Goal: Complete application form: Complete application form

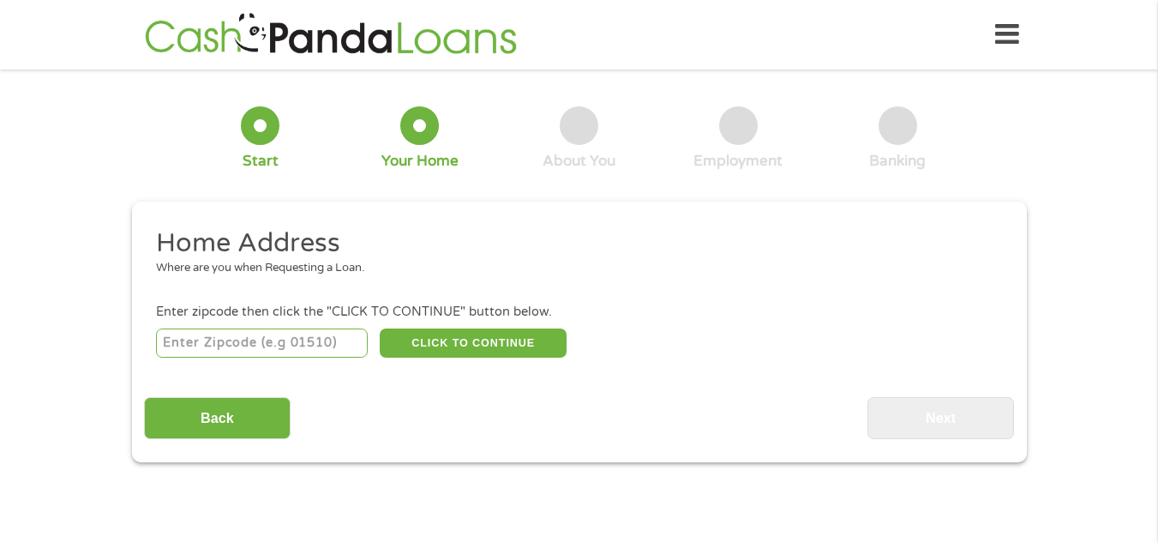
click at [322, 351] on input "number" at bounding box center [262, 342] width 212 height 29
type input "39157"
click at [427, 331] on button "CLICK TO CONTINUE" at bounding box center [473, 342] width 187 height 29
type input "39157"
type input "Ridgeland"
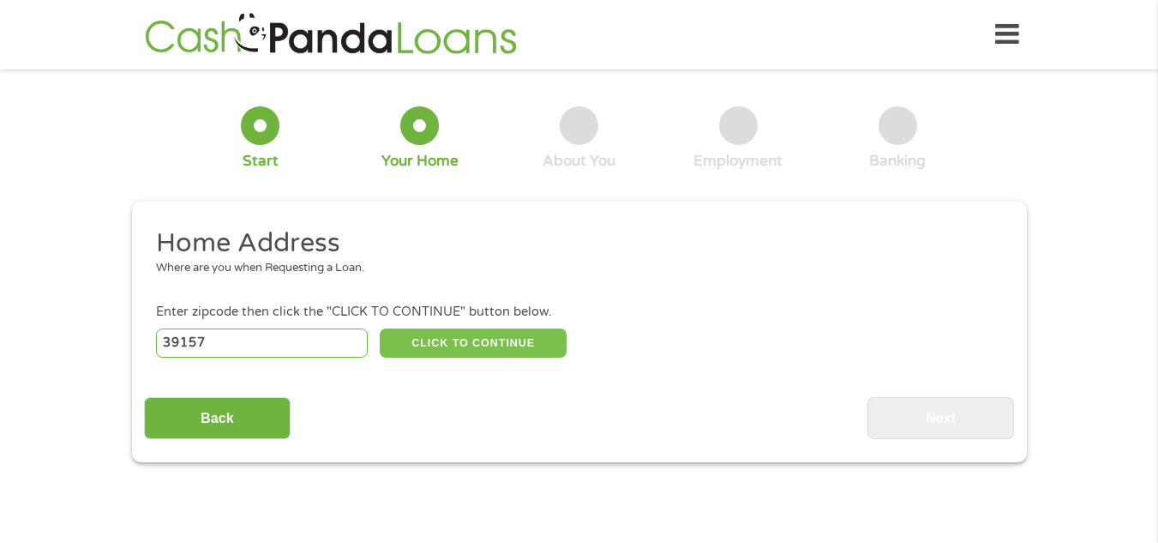
select select "[US_STATE]"
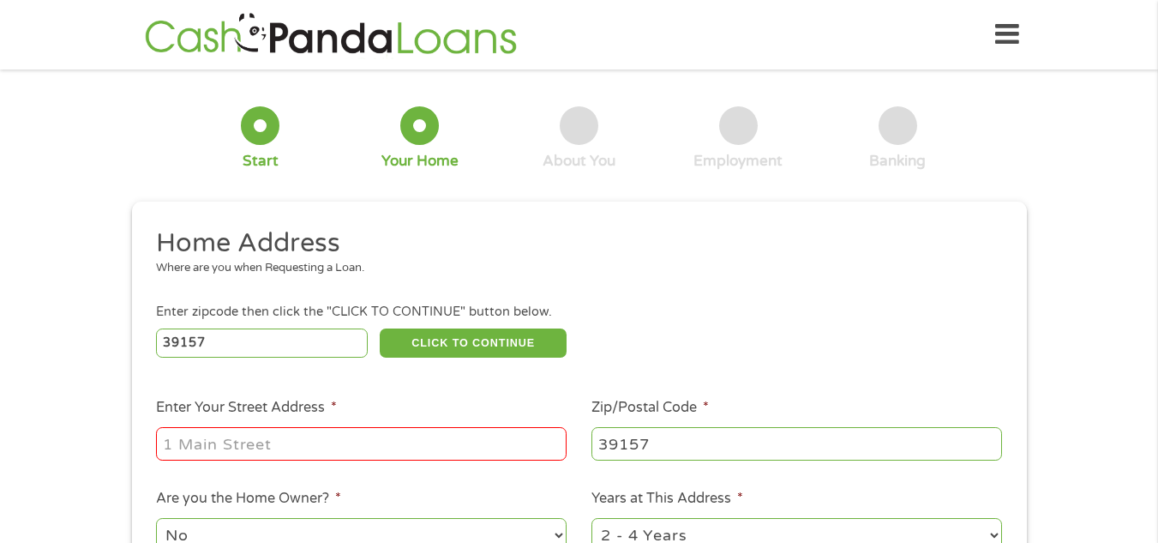
click at [394, 426] on div at bounding box center [361, 443] width 411 height 39
click at [383, 441] on input "Enter Your Street Address *" at bounding box center [361, 443] width 411 height 33
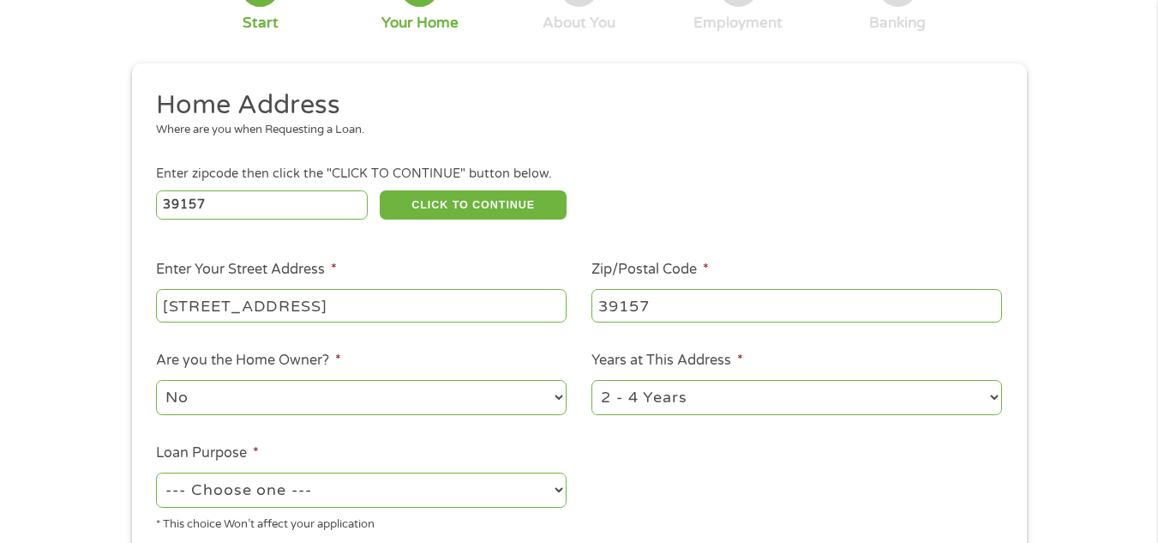
scroll to position [204, 0]
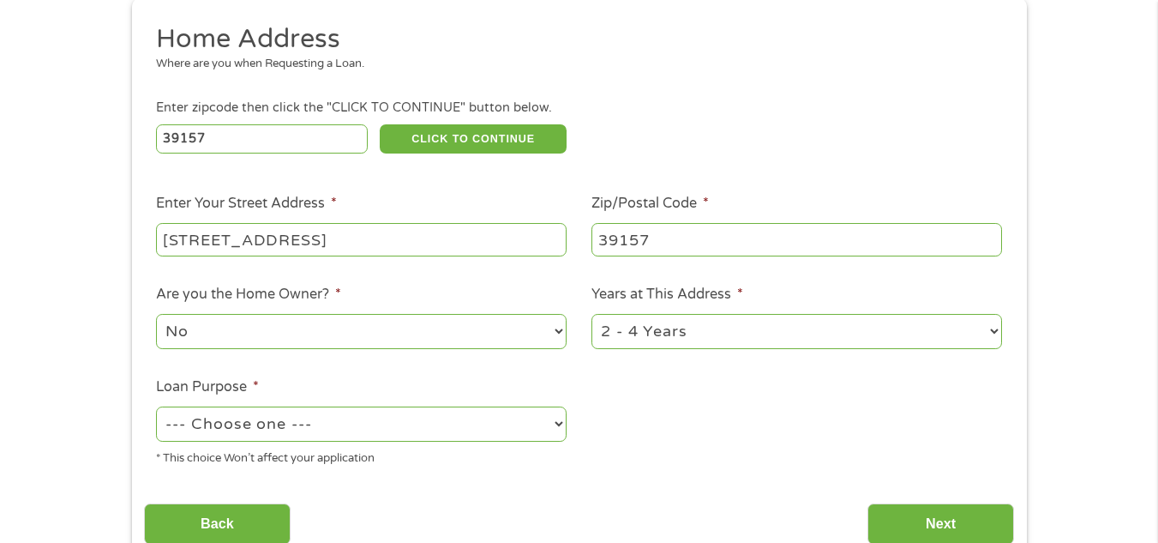
type input "[STREET_ADDRESS]"
click at [710, 316] on select "1 Year or less 1 - 2 Years 2 - 4 Years Over 4 Years" at bounding box center [797, 331] width 411 height 35
select select "12months"
click at [592, 314] on select "1 Year or less 1 - 2 Years 2 - 4 Years Over 4 Years" at bounding box center [797, 331] width 411 height 35
click at [334, 442] on div "--- Choose one --- Pay Bills Debt Consolidation Home Improvement Major Purchase…" at bounding box center [361, 424] width 411 height 41
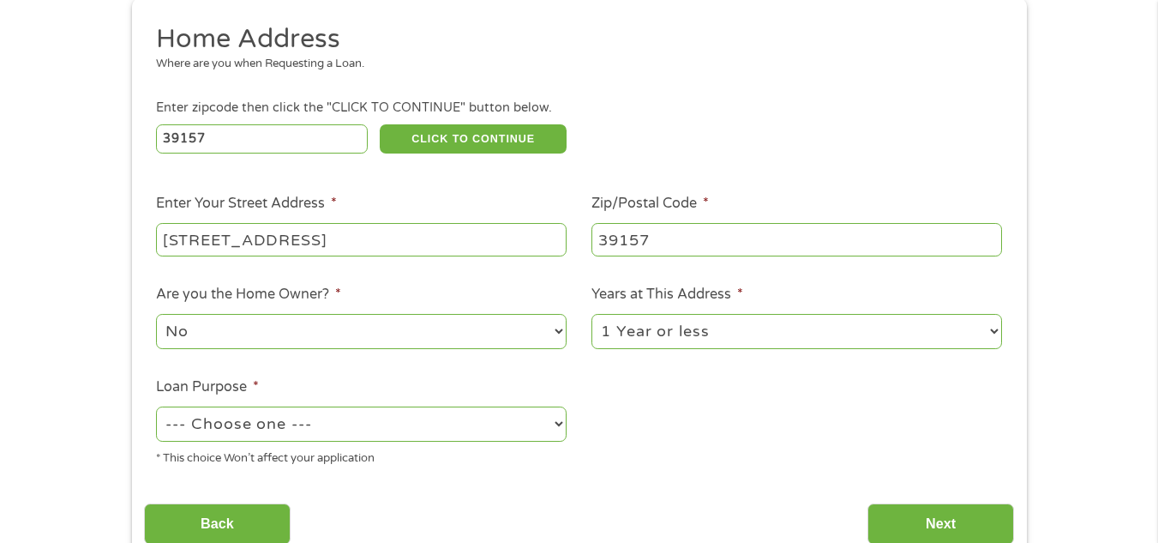
click at [334, 440] on select "--- Choose one --- Pay Bills Debt Consolidation Home Improvement Major Purchase…" at bounding box center [361, 423] width 411 height 35
click at [322, 415] on select "--- Choose one --- Pay Bills Debt Consolidation Home Improvement Major Purchase…" at bounding box center [361, 423] width 411 height 35
select select "other"
click at [156, 406] on select "--- Choose one --- Pay Bills Debt Consolidation Home Improvement Major Purchase…" at bounding box center [361, 423] width 411 height 35
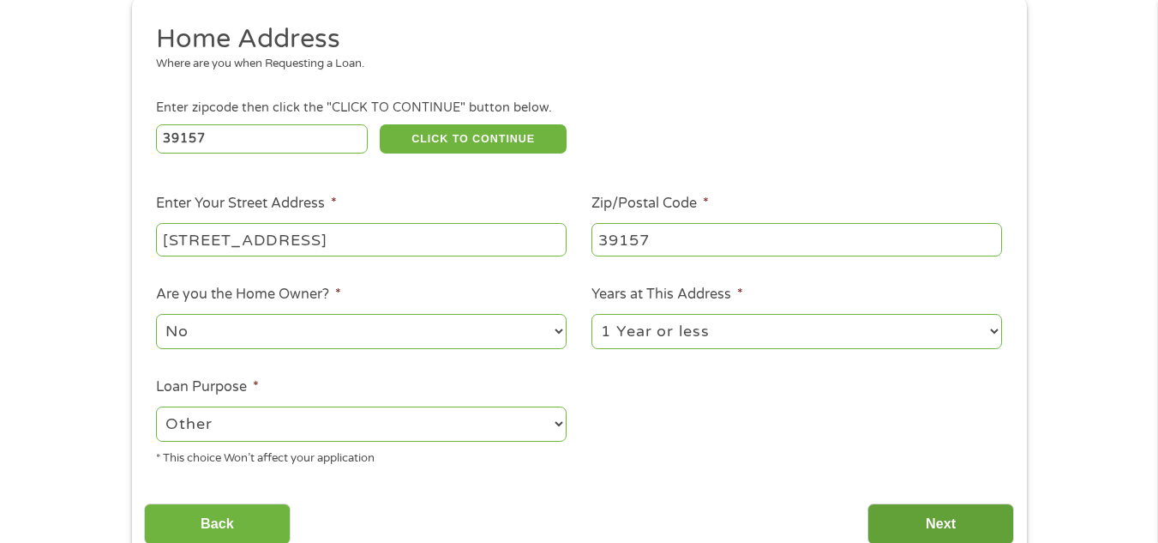
click at [979, 517] on input "Next" at bounding box center [941, 524] width 147 height 42
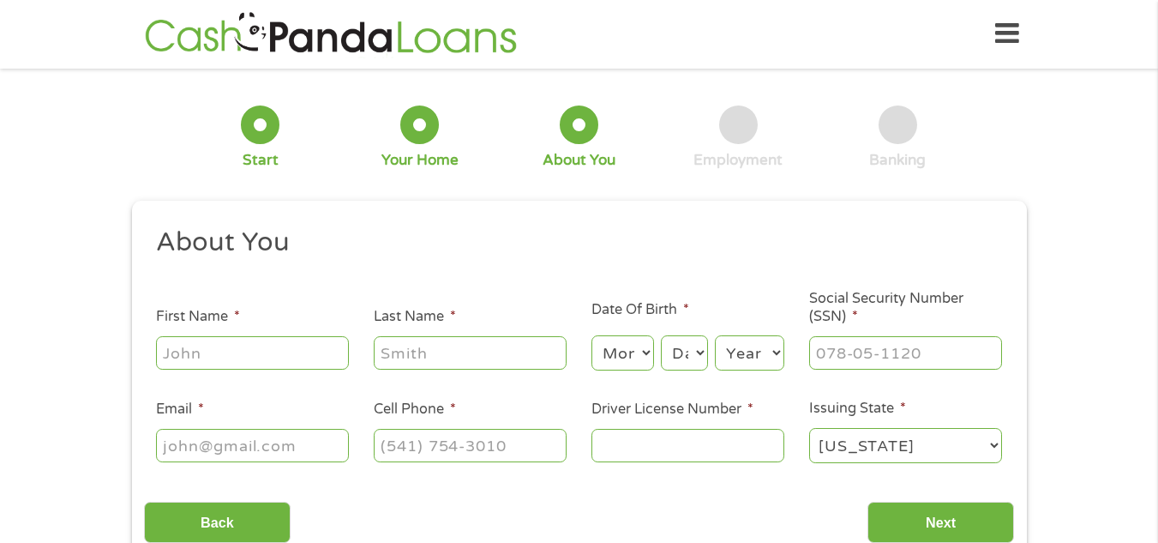
scroll to position [0, 0]
click at [286, 373] on div at bounding box center [252, 353] width 193 height 39
click at [281, 358] on input "First Name *" at bounding box center [252, 353] width 193 height 33
type input "Jada"
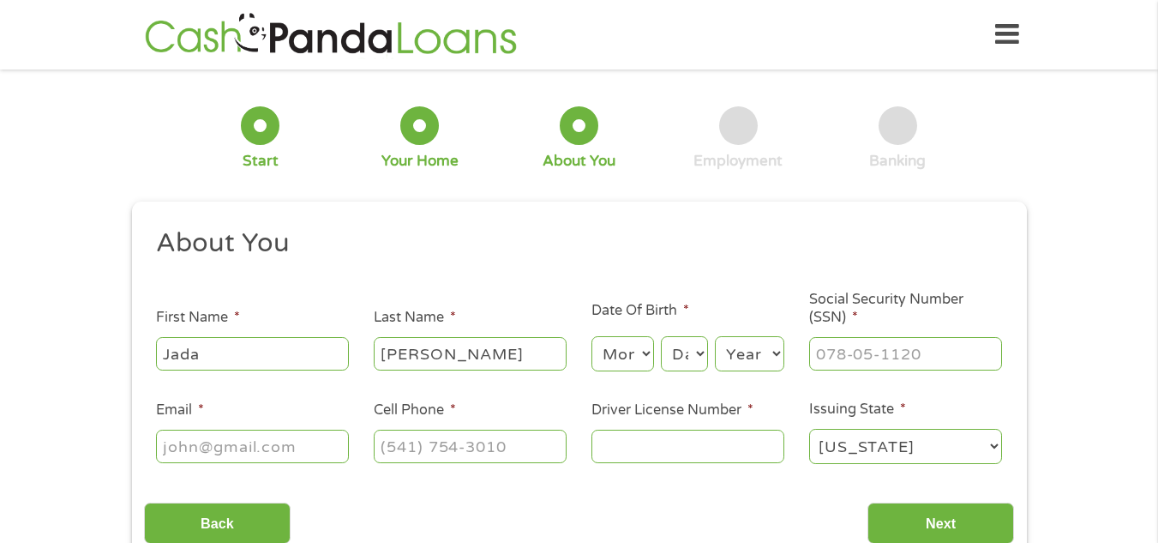
type input "[PERSON_NAME]"
select select "8"
select select "4"
click at [772, 355] on select "Year [DATE] 2006 2005 2004 2003 2002 2001 2000 1999 1998 1997 1996 1995 1994 19…" at bounding box center [749, 353] width 69 height 35
select select "1993"
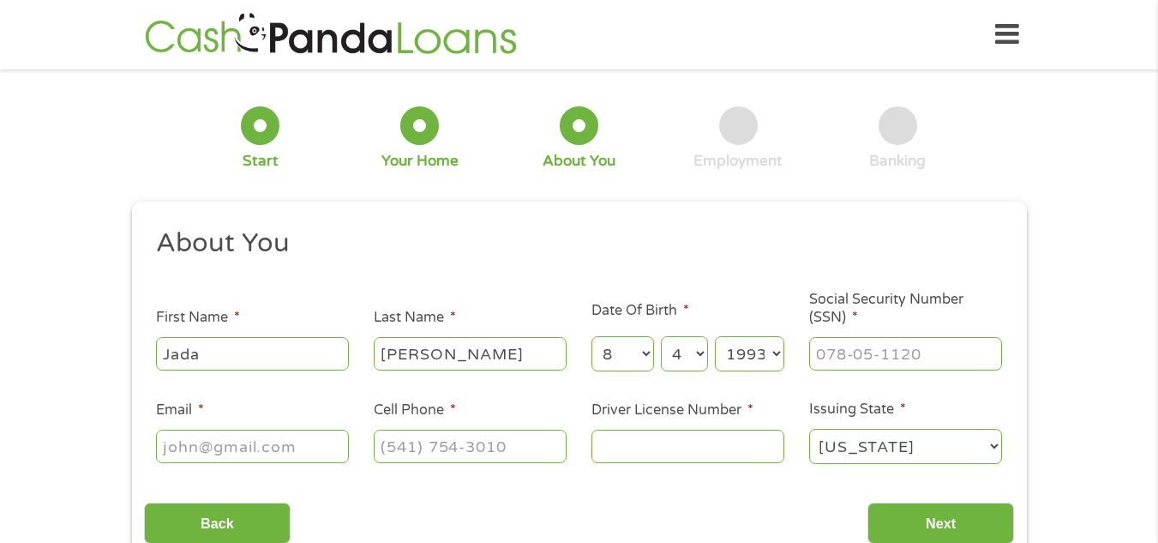
click at [715, 336] on select "Year [DATE] 2006 2005 2004 2003 2002 2001 2000 1999 1998 1997 1996 1995 1994 19…" at bounding box center [749, 353] width 69 height 35
click at [838, 348] on input "___-__-____" at bounding box center [905, 353] width 193 height 33
type input "428-75-8591"
click at [215, 442] on input "Email *" at bounding box center [252, 446] width 193 height 33
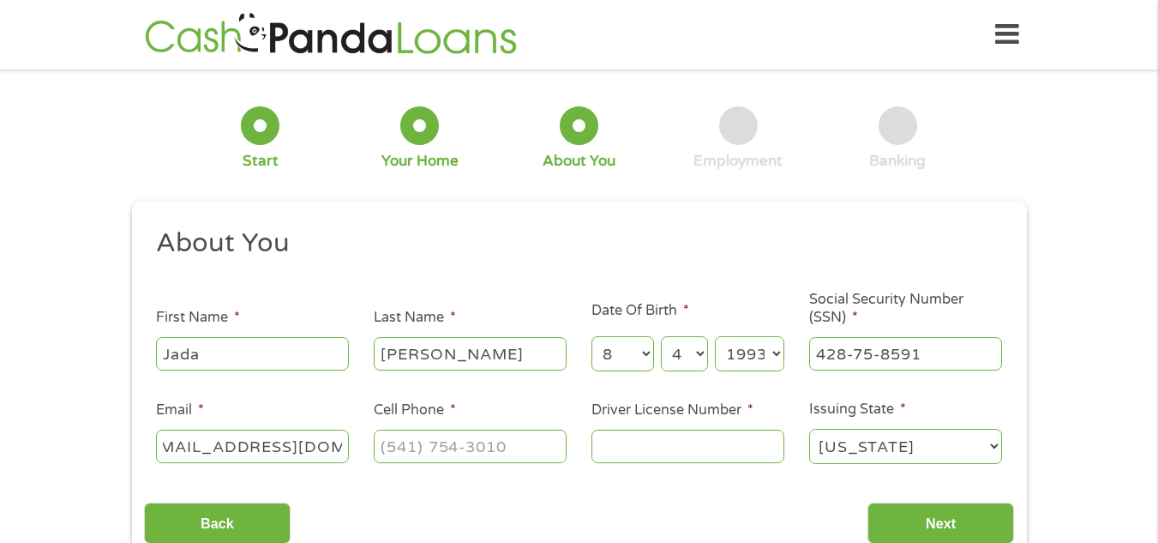
type input "[EMAIL_ADDRESS][DOMAIN_NAME]"
type input "[PHONE_NUMBER]"
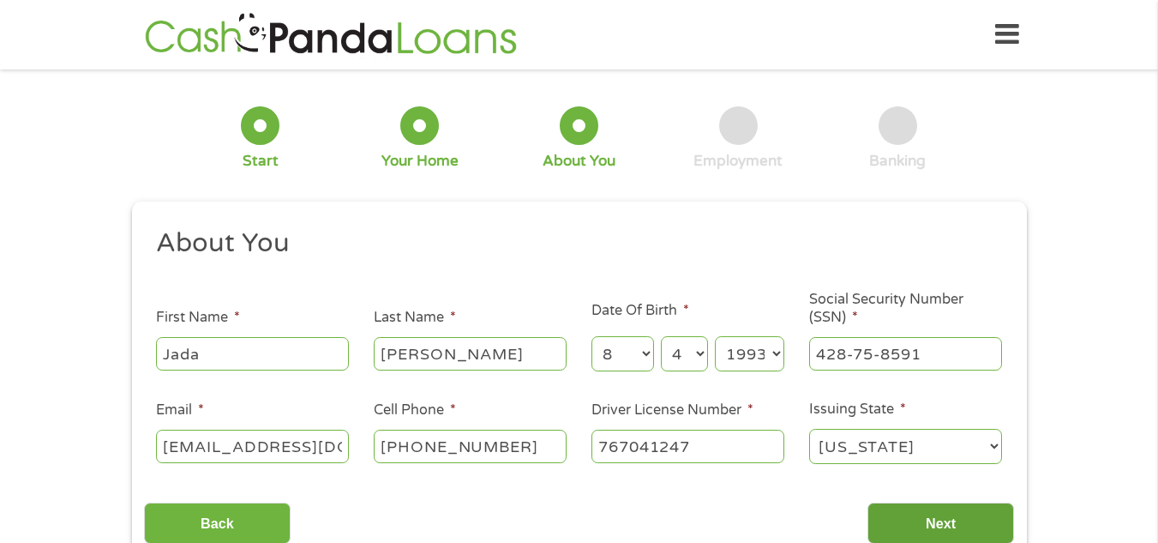
type input "767041247"
click at [887, 530] on input "Next" at bounding box center [941, 523] width 147 height 42
click at [928, 513] on input "Next" at bounding box center [941, 523] width 147 height 42
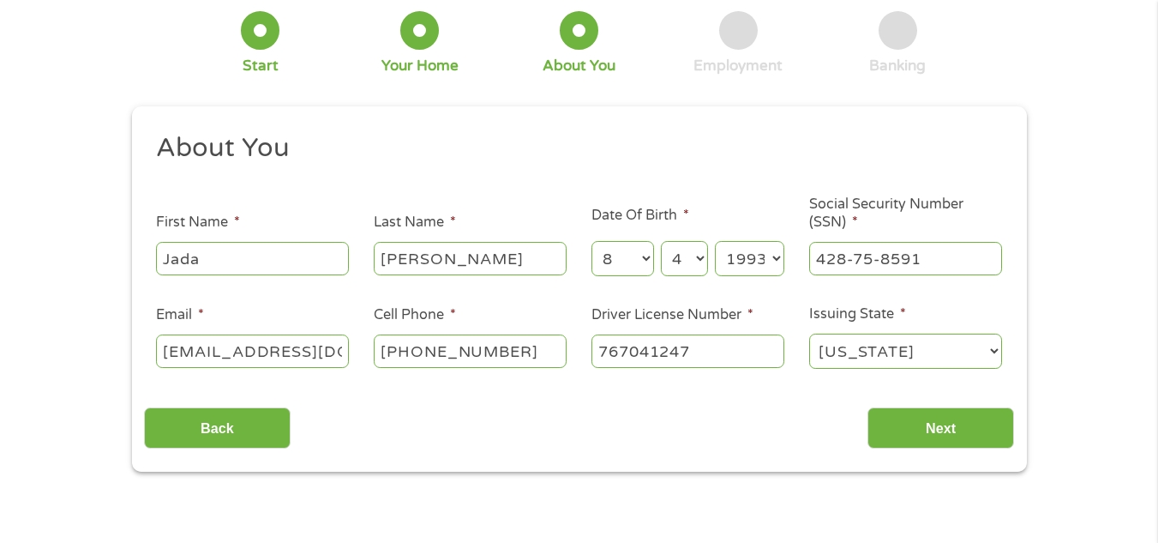
scroll to position [116, 0]
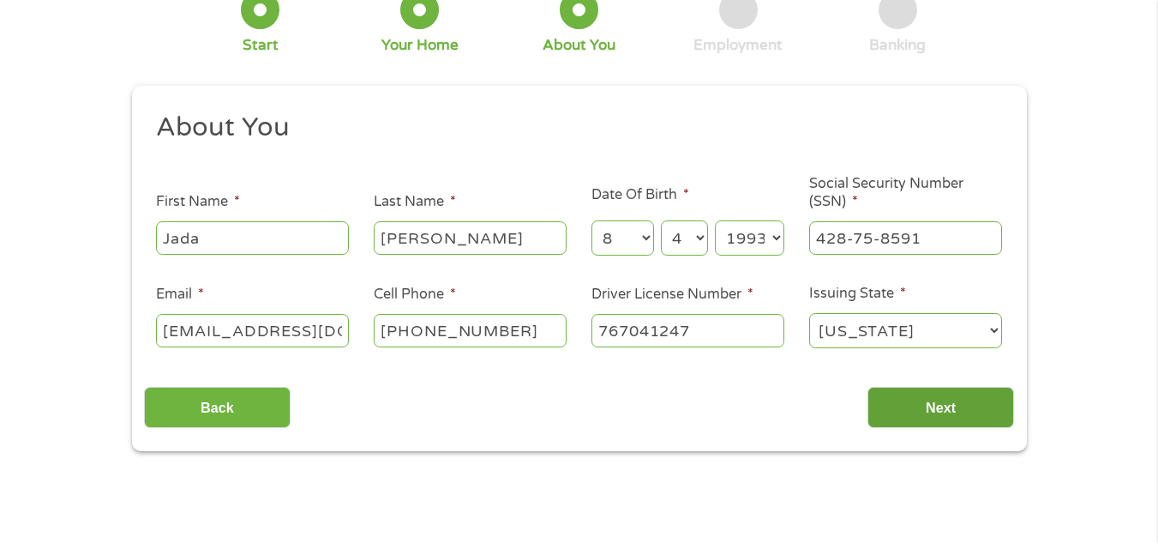
click at [904, 395] on input "Next" at bounding box center [941, 408] width 147 height 42
click at [774, 399] on div "Back Next" at bounding box center [579, 401] width 870 height 54
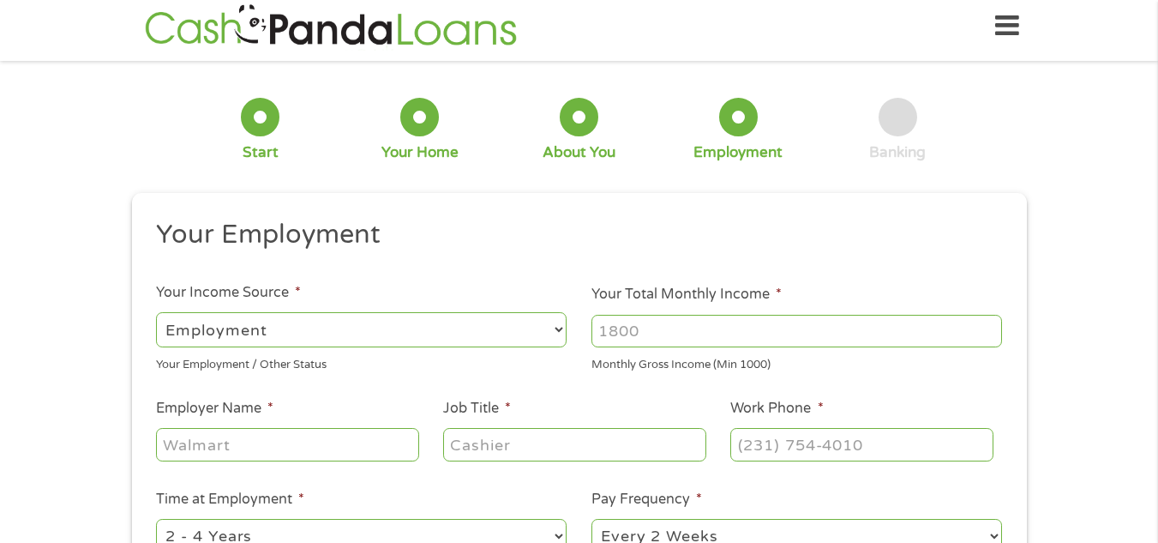
scroll to position [0, 0]
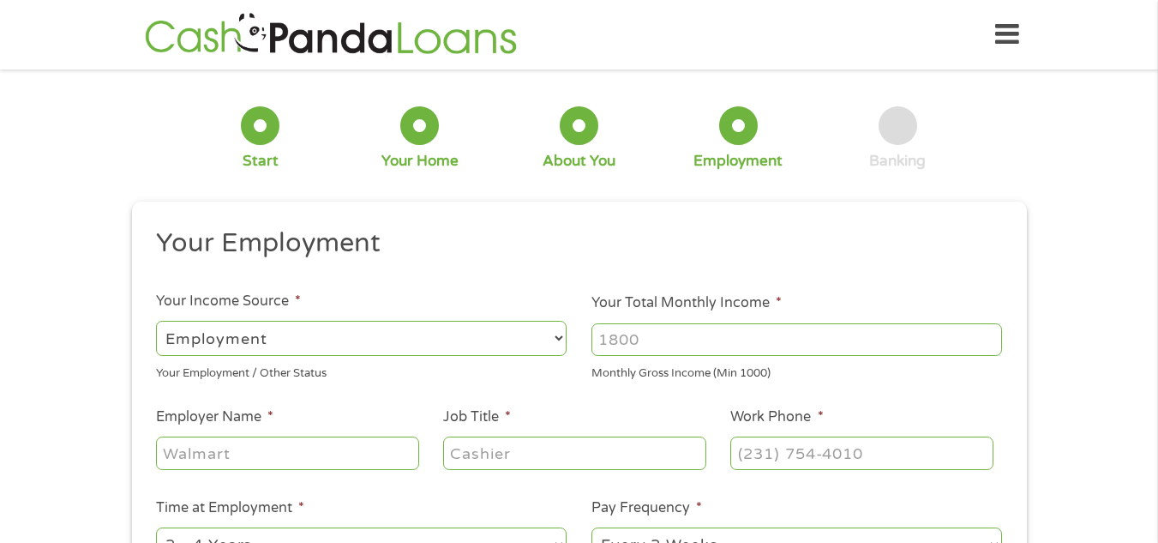
click at [773, 328] on input "Your Total Monthly Income *" at bounding box center [797, 339] width 411 height 33
type input "2200"
click at [252, 440] on input "Employer Name *" at bounding box center [287, 452] width 262 height 33
type input "UMMC"
click at [460, 457] on input "Job Title *" at bounding box center [574, 452] width 262 height 33
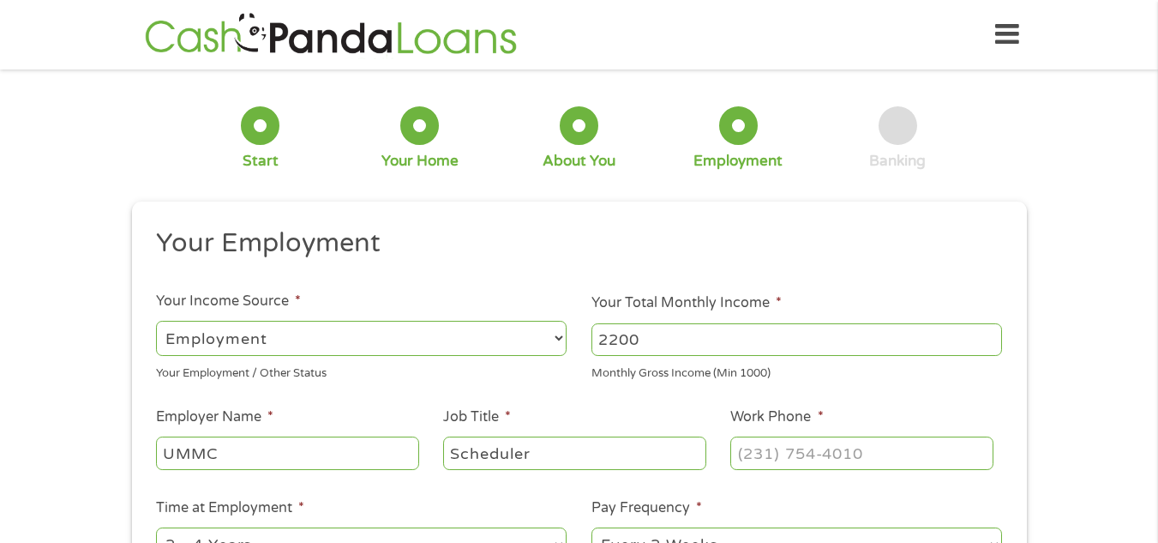
type input "Scheduler"
click at [808, 463] on input "[PHONE_NUMBER]" at bounding box center [861, 452] width 262 height 33
type input "[PHONE_NUMBER]"
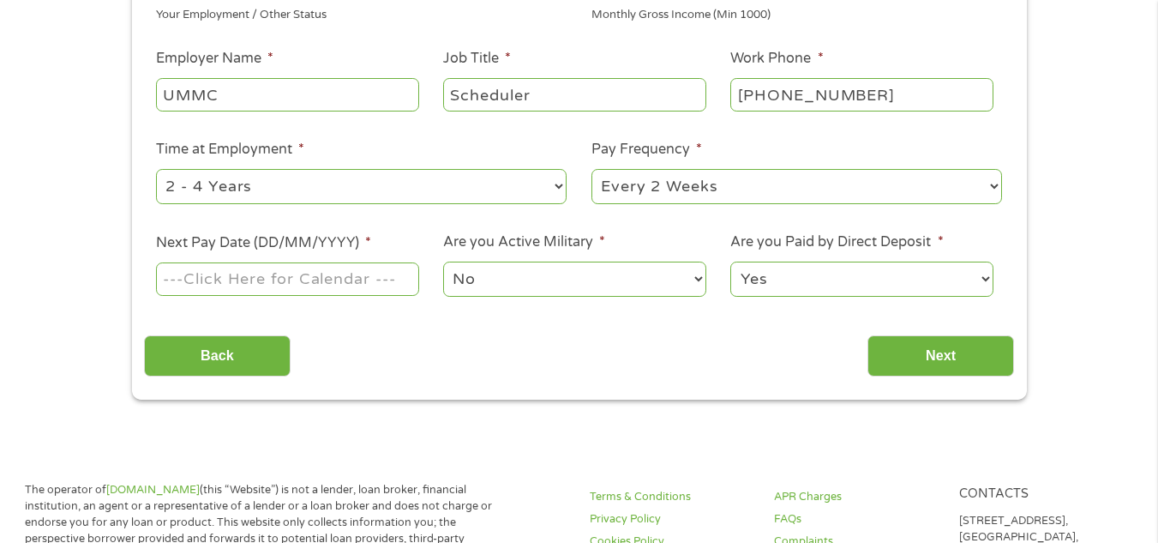
scroll to position [362, 0]
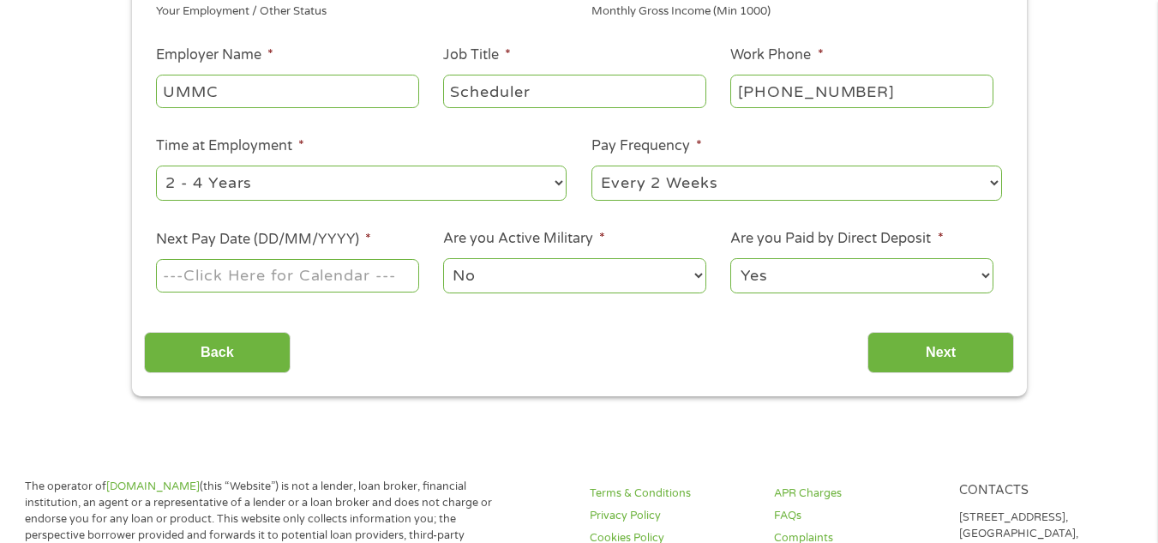
click at [400, 175] on select "--- Choose one --- 1 Year or less 1 - 2 Years 2 - 4 Years Over 4 Years" at bounding box center [361, 182] width 411 height 35
select select "12months"
click at [156, 165] on select "--- Choose one --- 1 Year or less 1 - 2 Years 2 - 4 Years Over 4 Years" at bounding box center [361, 182] width 411 height 35
click at [296, 266] on input "Next Pay Date (DD/MM/YYYY) *" at bounding box center [287, 275] width 262 height 33
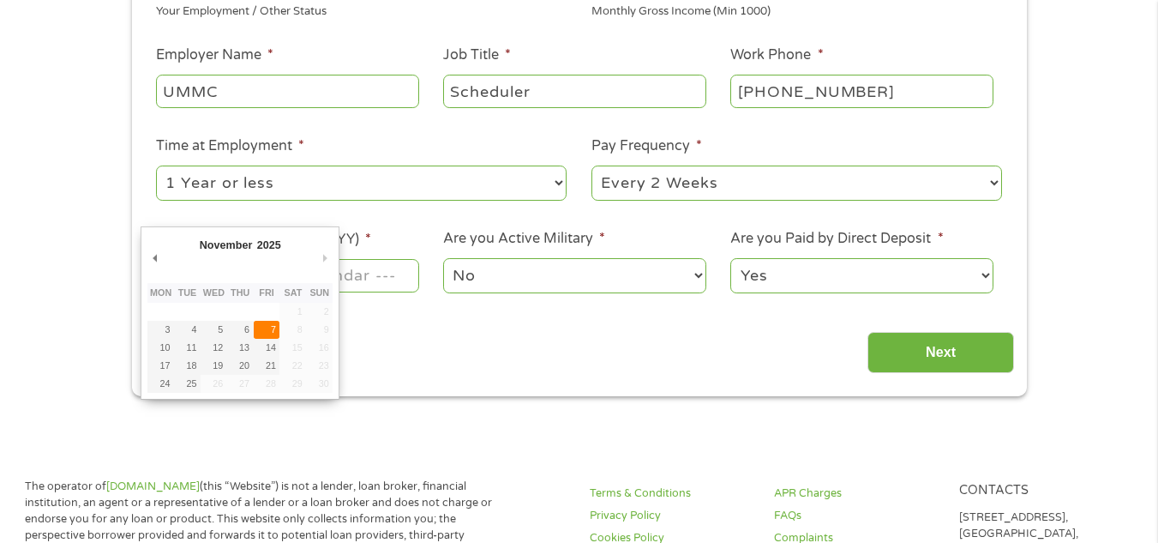
type input "[DATE]"
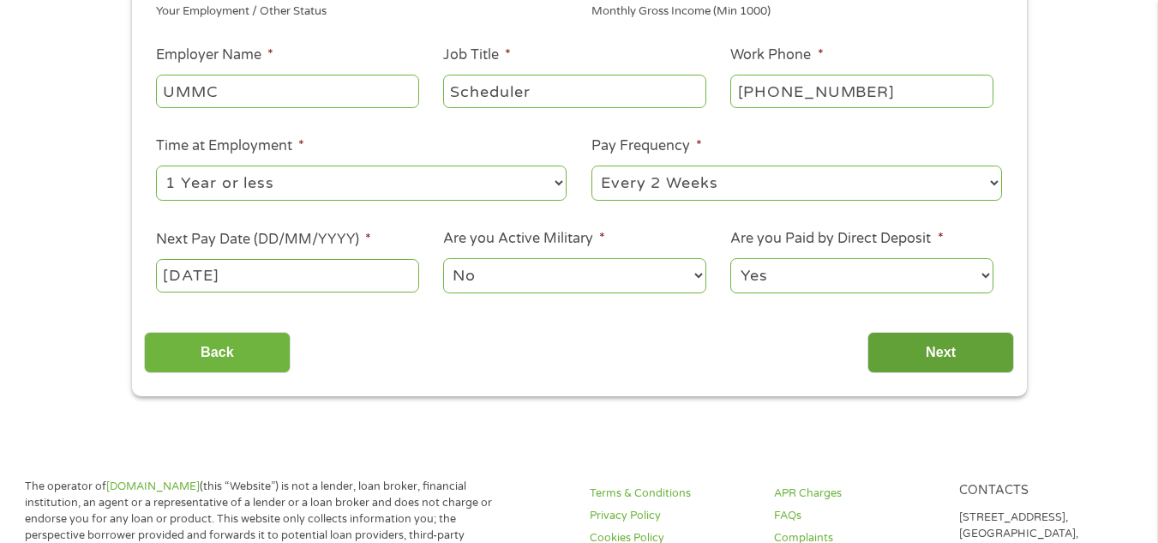
click at [972, 364] on input "Next" at bounding box center [941, 353] width 147 height 42
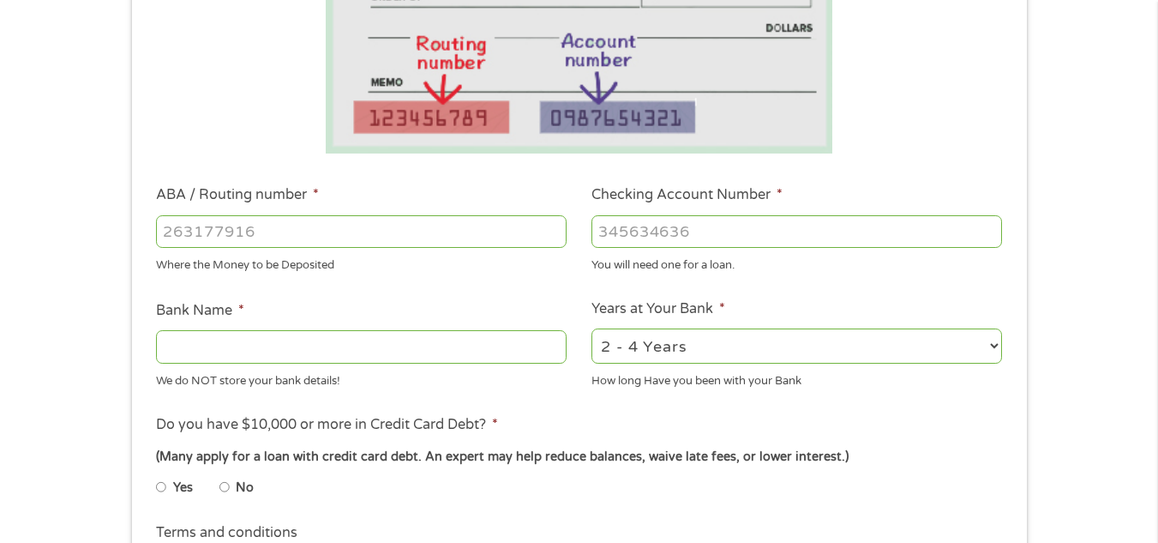
scroll to position [392, 0]
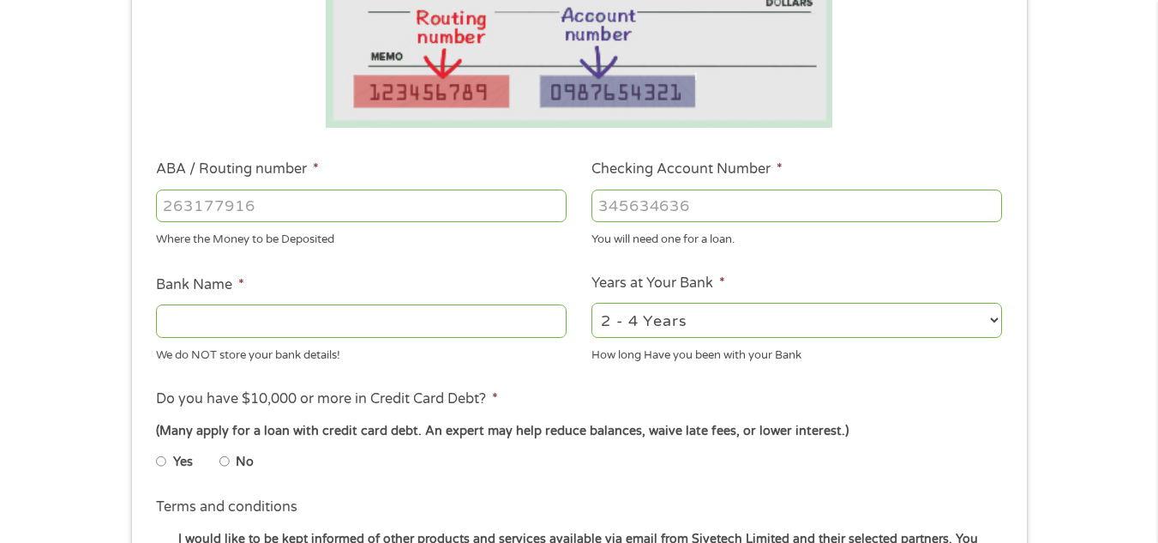
click at [233, 462] on li "No" at bounding box center [250, 461] width 62 height 33
click at [222, 460] on input "No" at bounding box center [224, 461] width 10 height 27
radio input "true"
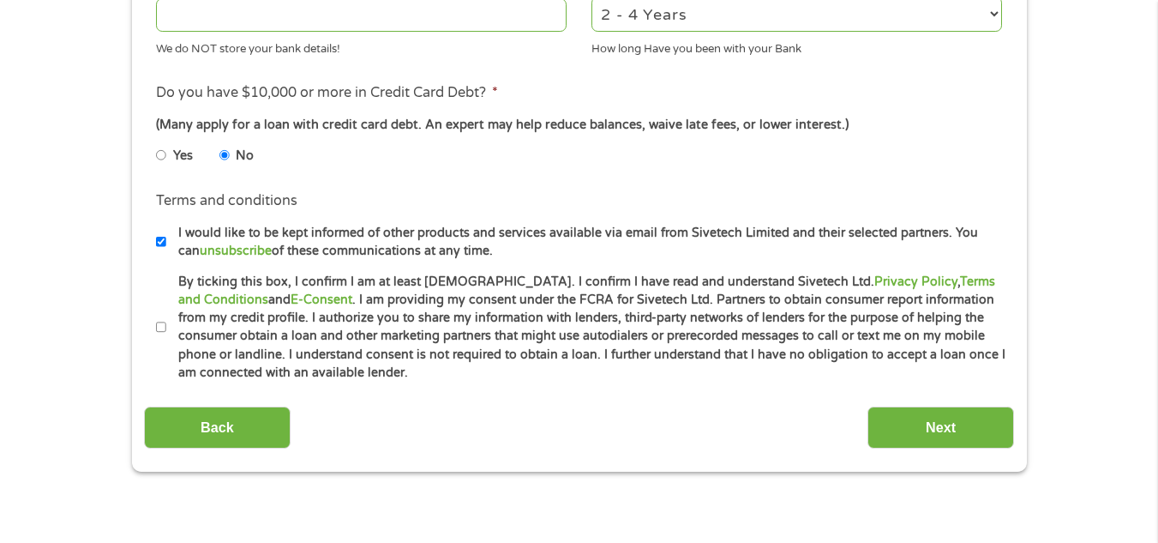
scroll to position [719, 0]
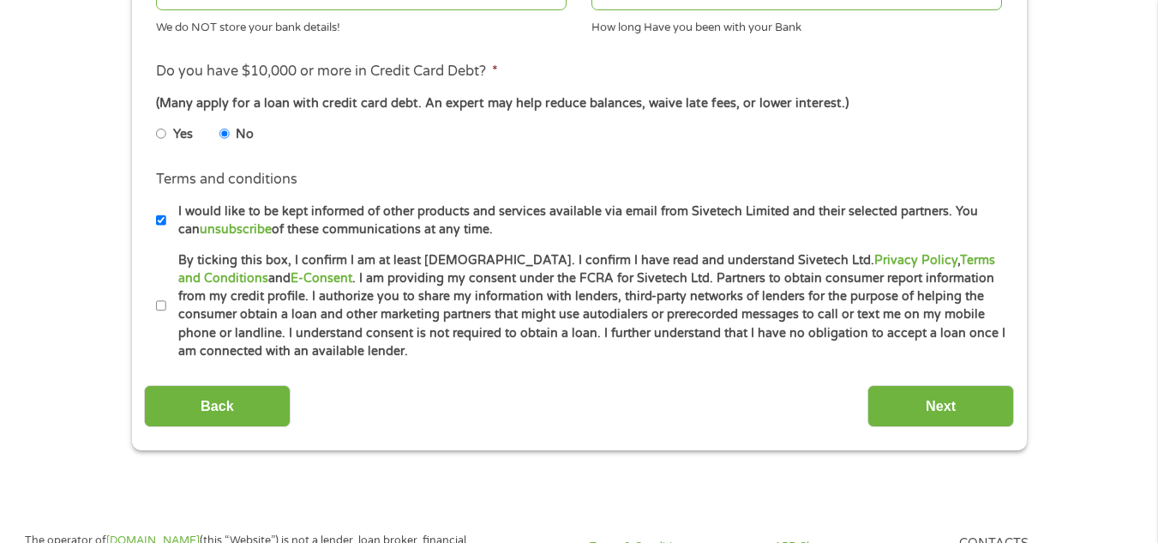
drag, startPoint x: 162, startPoint y: 304, endPoint x: 148, endPoint y: 228, distance: 76.7
click at [148, 228] on li "Terms and conditions I would like to be kept informed of other products and ser…" at bounding box center [579, 203] width 870 height 69
click at [161, 304] on input "By ticking this box, I confirm I am at least [DEMOGRAPHIC_DATA]. I confirm I ha…" at bounding box center [161, 305] width 10 height 27
checkbox input "true"
click at [164, 235] on li "I would like to be kept informed of other products and services available via e…" at bounding box center [585, 220] width 858 height 37
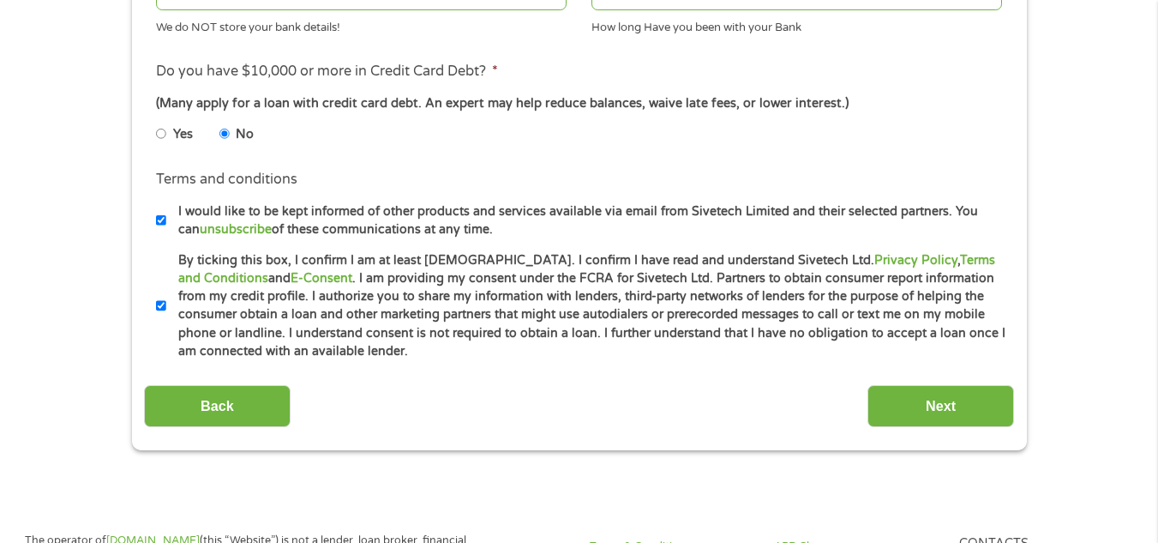
click at [164, 222] on input "I would like to be kept informed of other products and services available via e…" at bounding box center [161, 220] width 10 height 27
checkbox input "false"
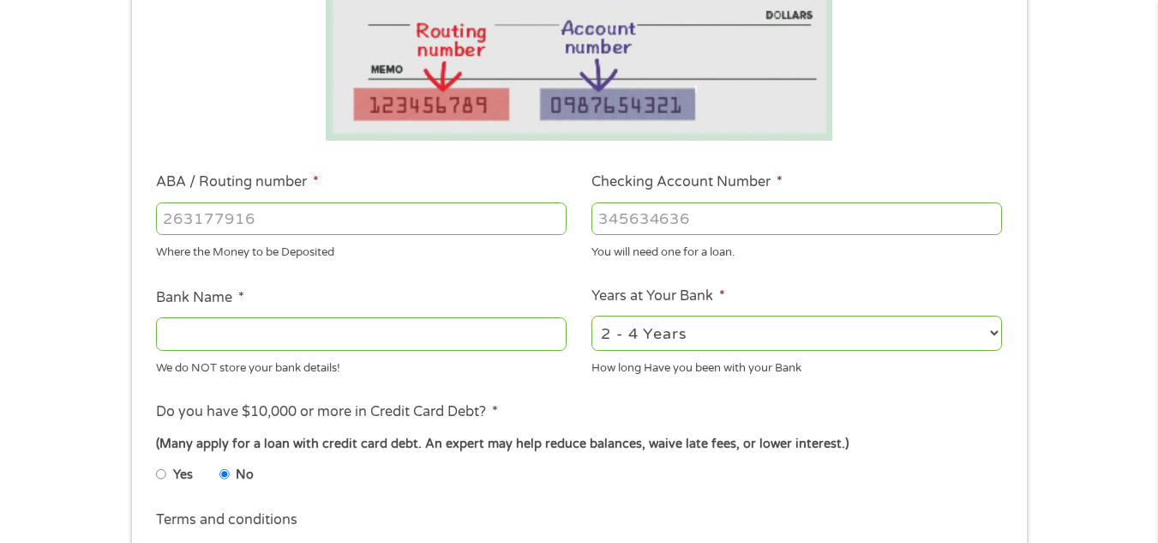
scroll to position [392, 0]
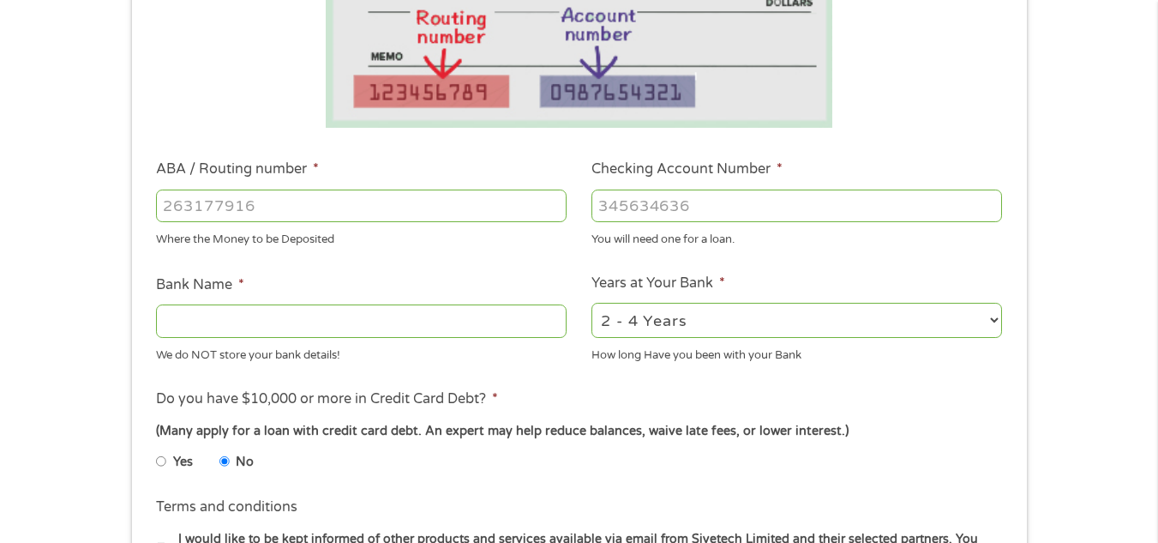
click at [340, 207] on input "ABA / Routing number *" at bounding box center [361, 205] width 411 height 33
click at [689, 221] on input "Checking Account Number *" at bounding box center [797, 205] width 411 height 33
click at [389, 313] on input "Bank Name *" at bounding box center [361, 320] width 411 height 33
type input "Regions"
click at [520, 358] on div "We do NOT store your bank details!" at bounding box center [361, 351] width 411 height 23
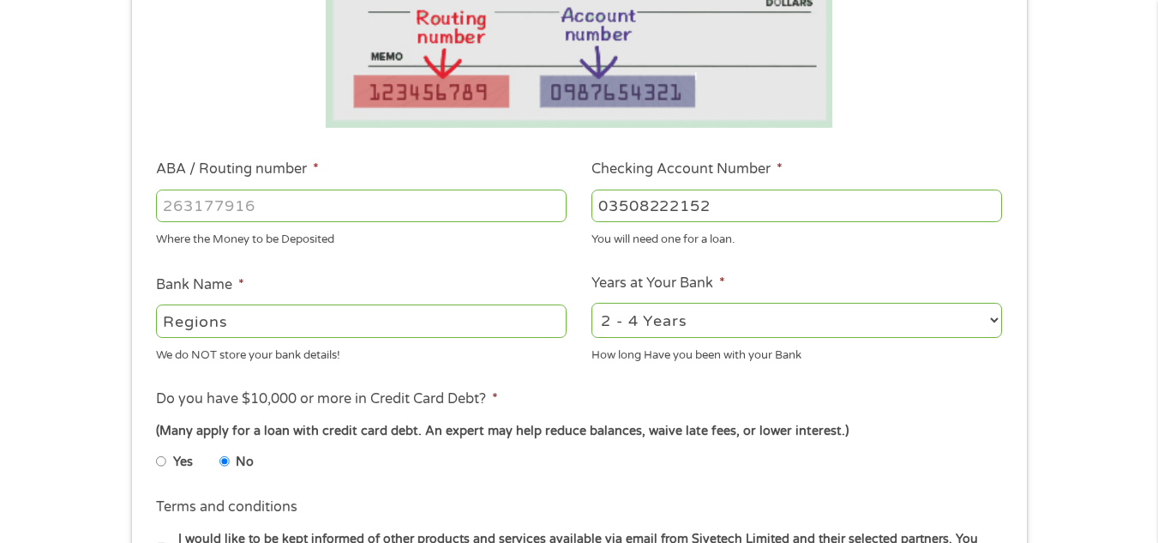
click at [424, 201] on input "ABA / Routing number *" at bounding box center [361, 205] width 411 height 33
drag, startPoint x: 679, startPoint y: 206, endPoint x: 764, endPoint y: 181, distance: 88.4
drag, startPoint x: 764, startPoint y: 181, endPoint x: 712, endPoint y: 198, distance: 55.0
click at [712, 198] on input "03508222152" at bounding box center [797, 205] width 411 height 33
type input "0350822152"
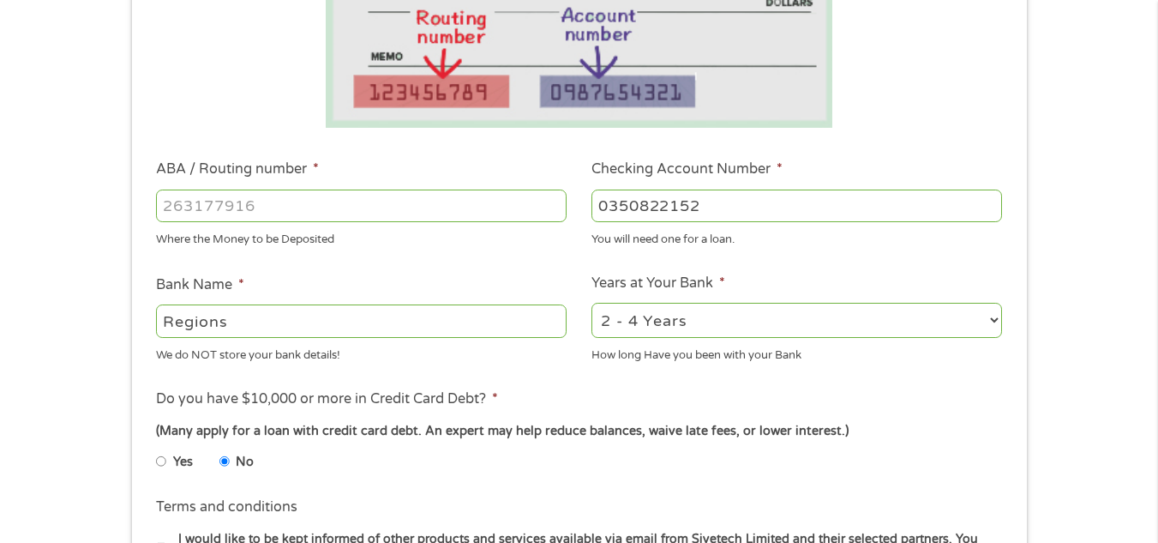
drag, startPoint x: 281, startPoint y: 213, endPoint x: 268, endPoint y: 207, distance: 14.6
click at [268, 207] on input "ABA / Routing number *" at bounding box center [361, 205] width 411 height 33
type input "064000017"
type input "REGIONS BANK"
type input "064000017"
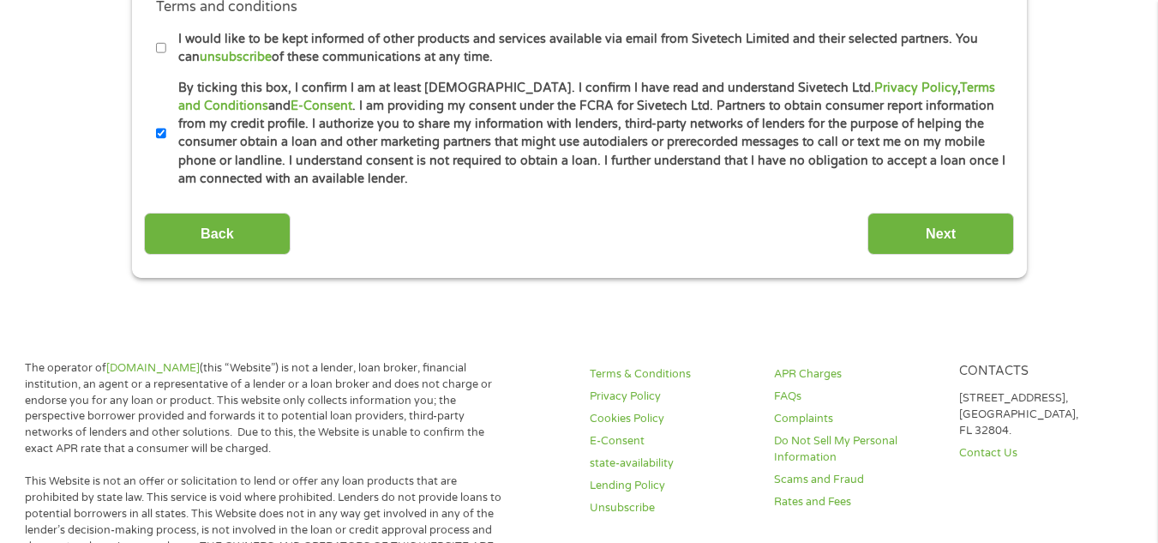
scroll to position [905, 0]
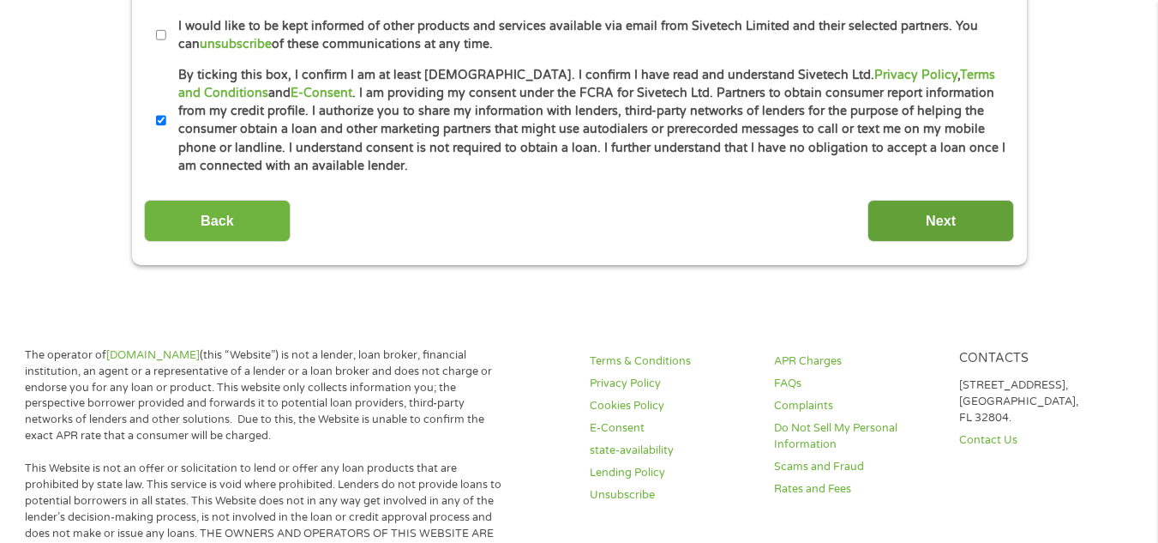
click at [965, 207] on input "Next" at bounding box center [941, 221] width 147 height 42
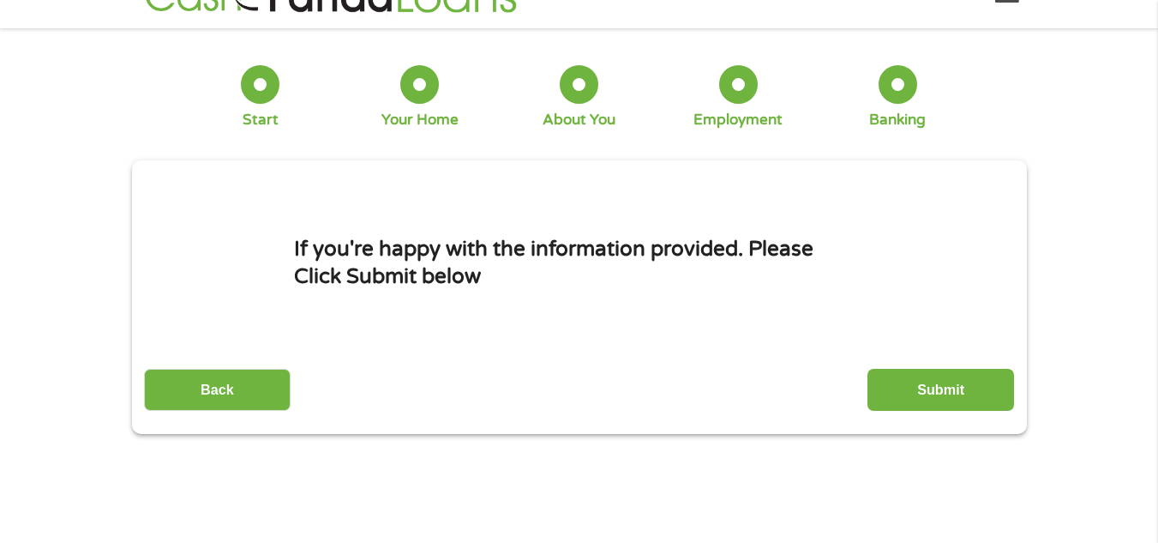
scroll to position [0, 0]
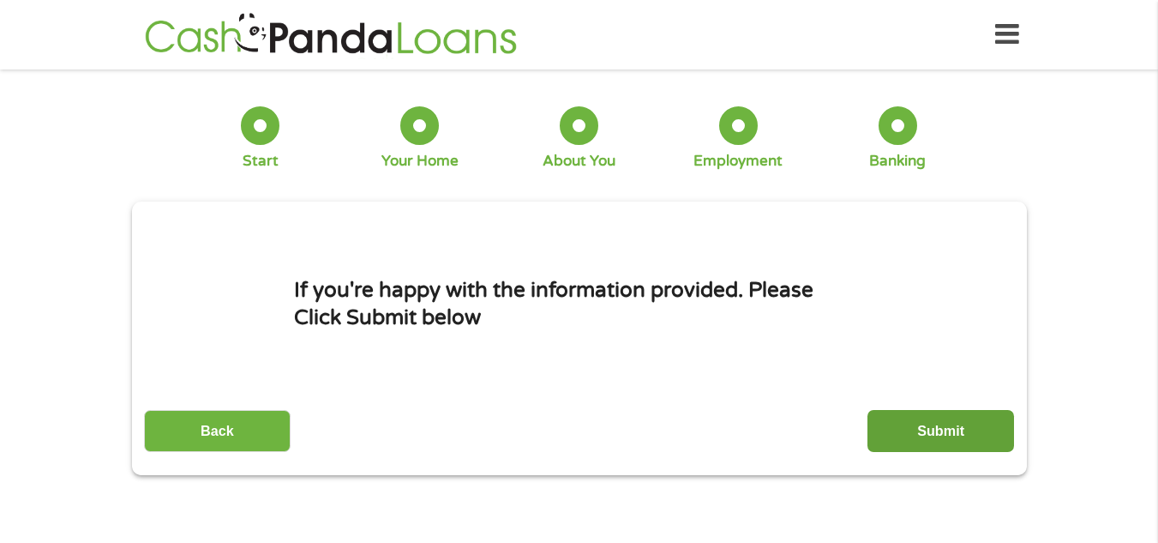
click at [915, 429] on input "Submit" at bounding box center [941, 431] width 147 height 42
